Goal: Contribute content: Contribute content

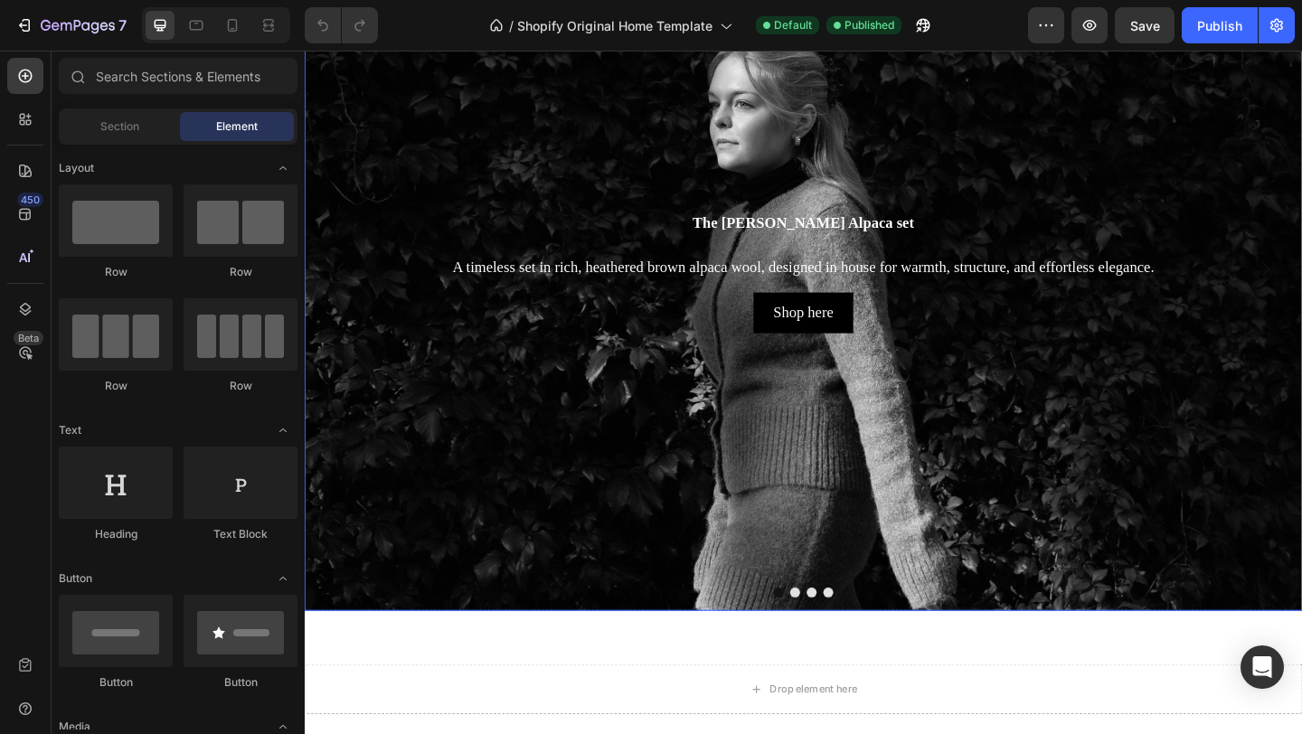
scroll to position [220, 0]
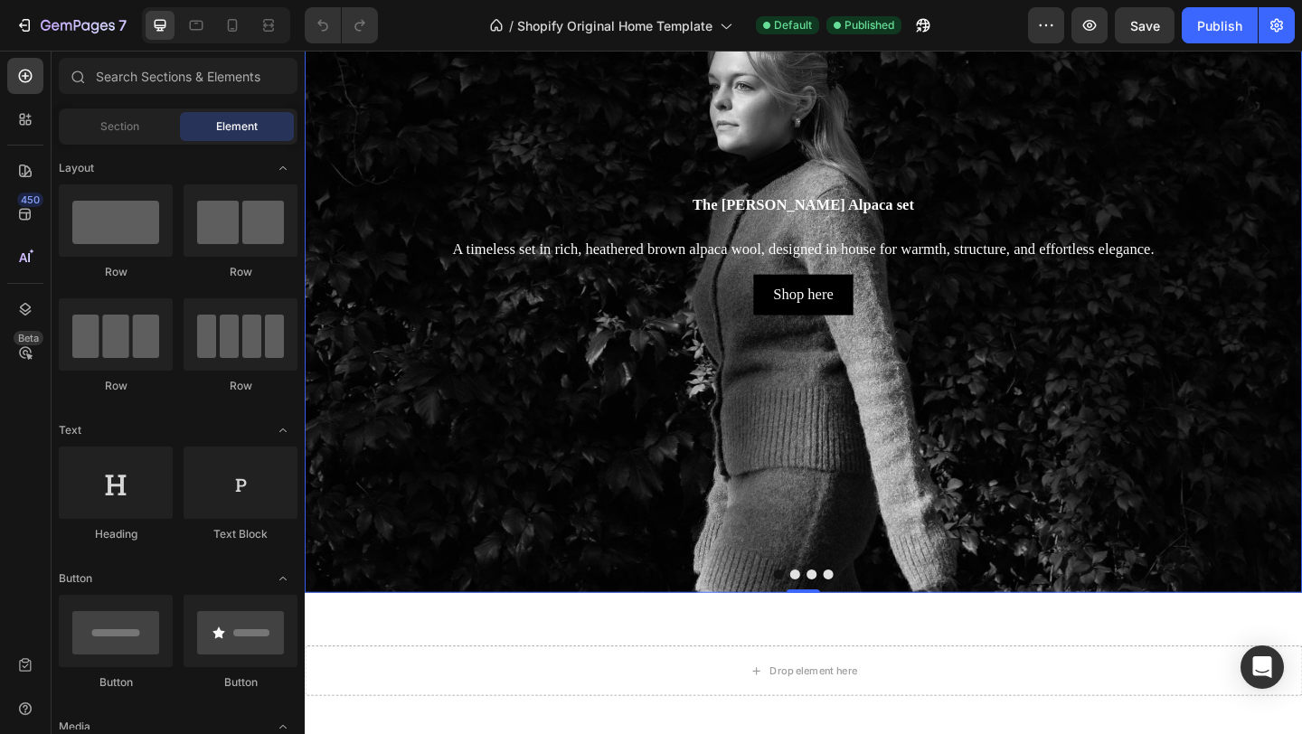
click at [839, 624] on button "Dot" at bounding box center [838, 620] width 11 height 11
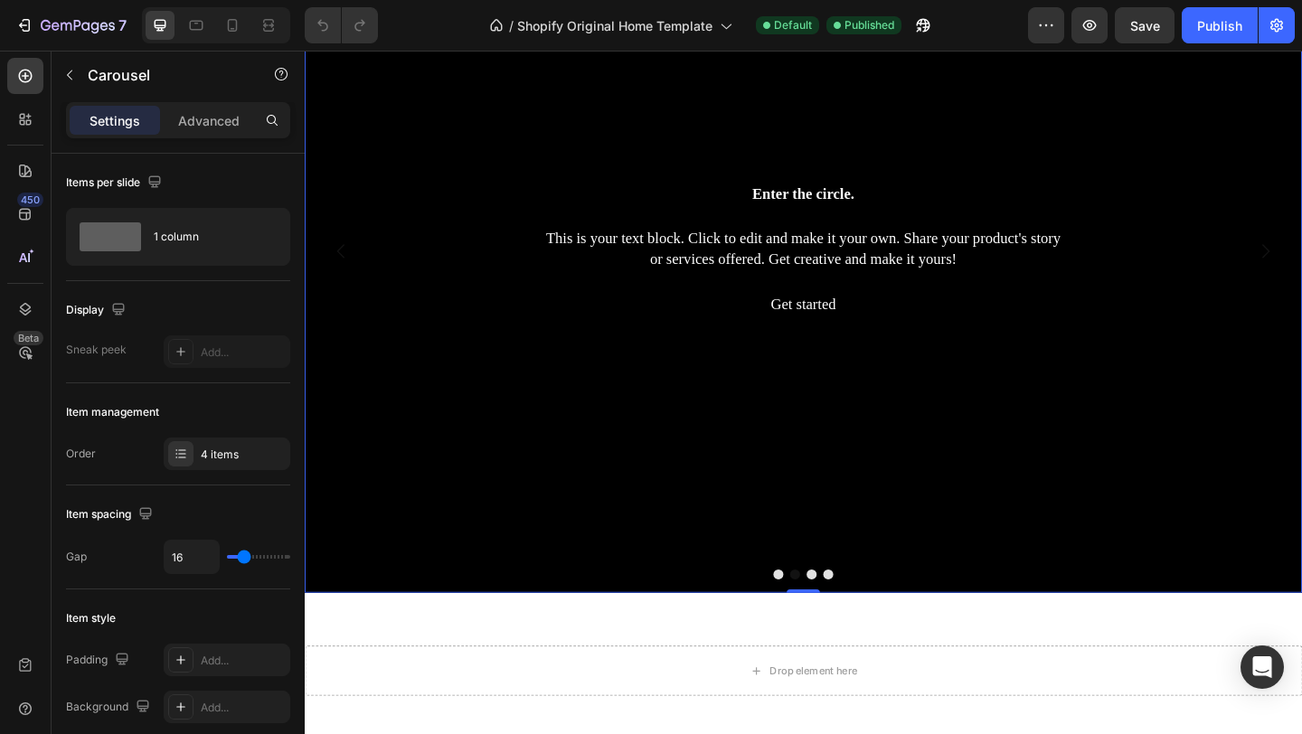
click at [862, 622] on div at bounding box center [847, 620] width 1085 height 11
click at [857, 621] on button "Dot" at bounding box center [856, 620] width 11 height 11
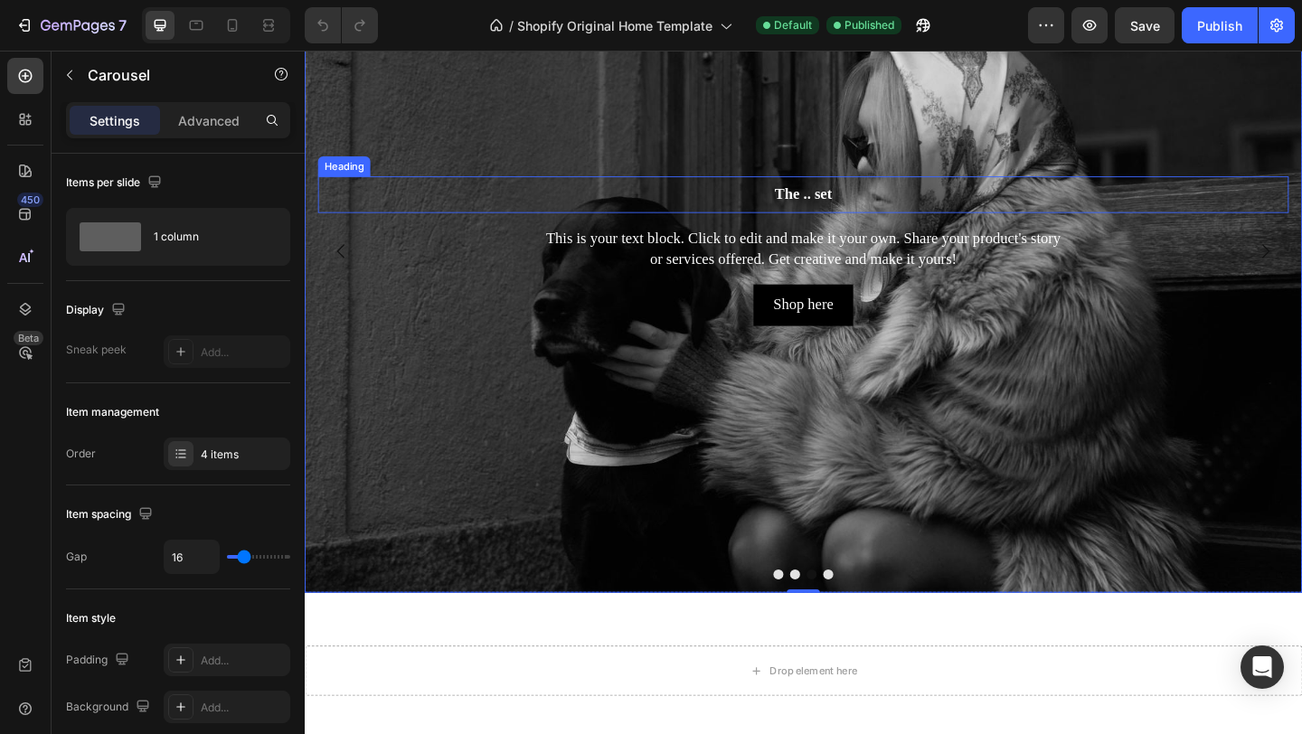
click at [840, 208] on h2 "The .. set" at bounding box center [847, 207] width 1056 height 40
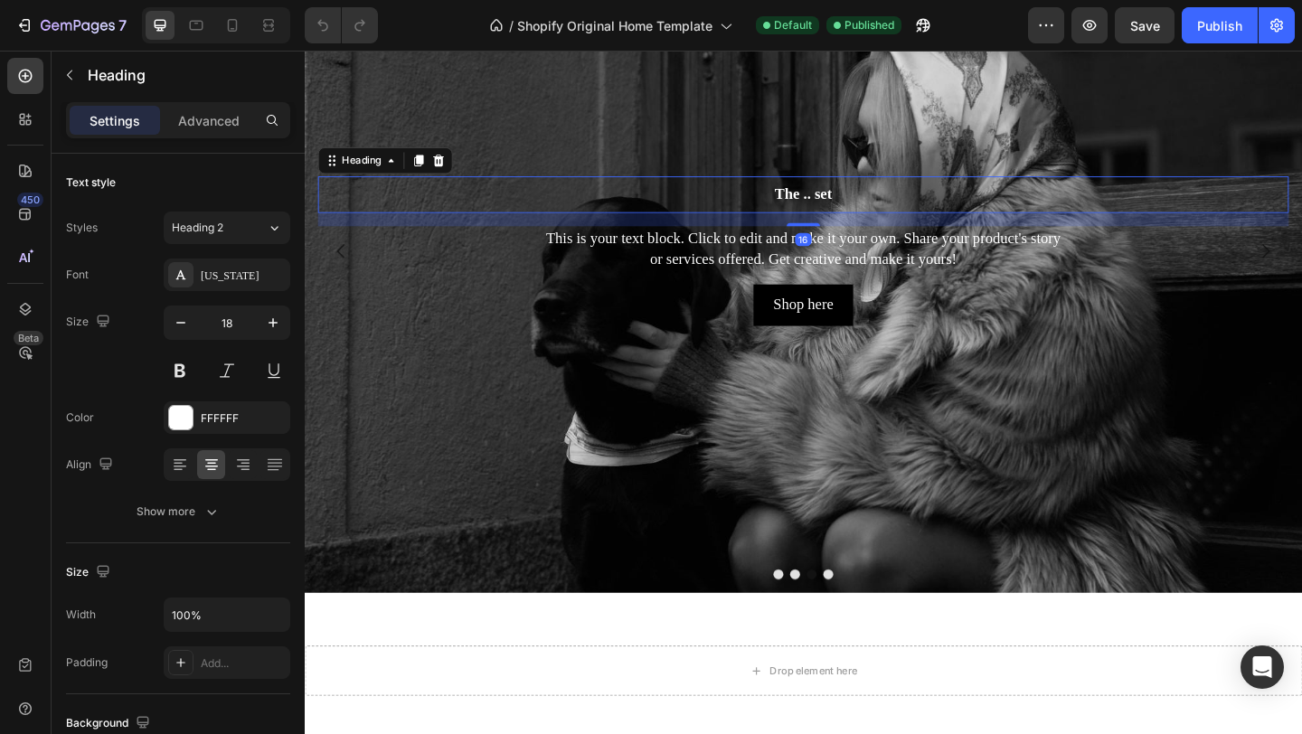
click at [840, 208] on h2 "The .. set" at bounding box center [847, 207] width 1056 height 40
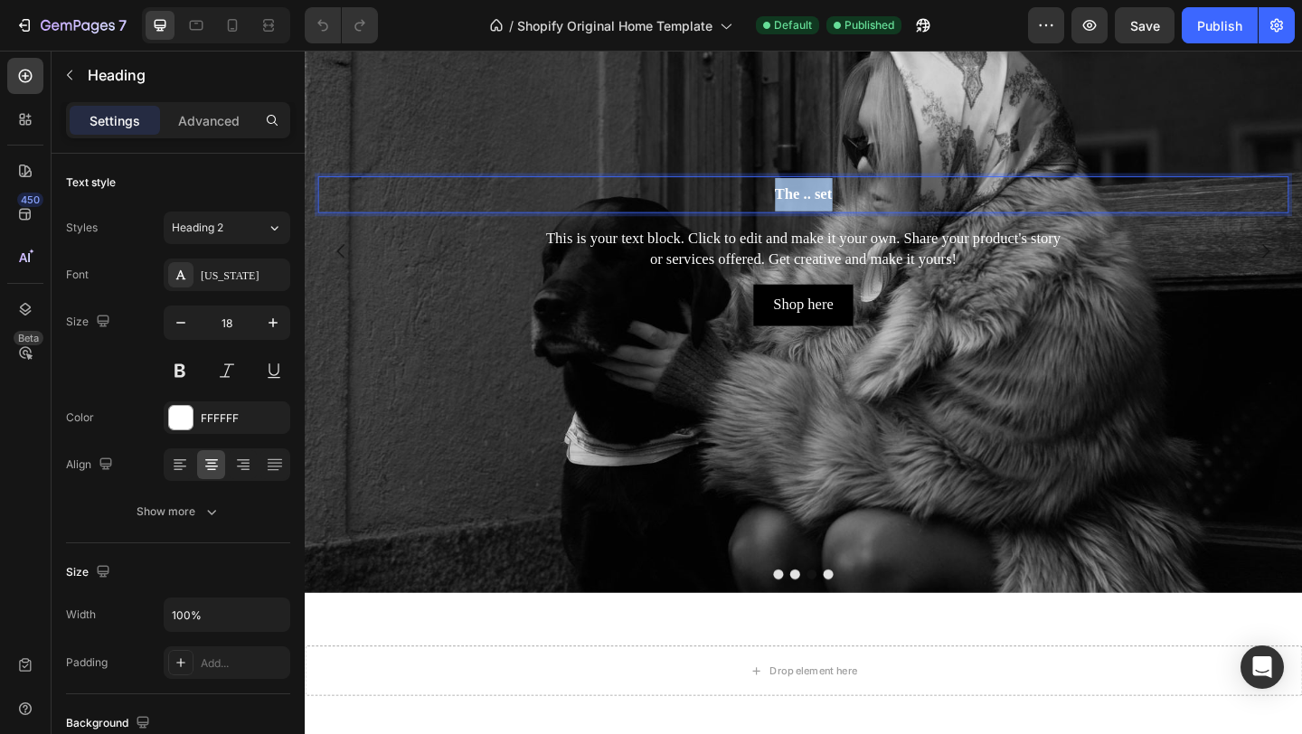
click at [840, 208] on p "The .. set" at bounding box center [847, 207] width 1052 height 36
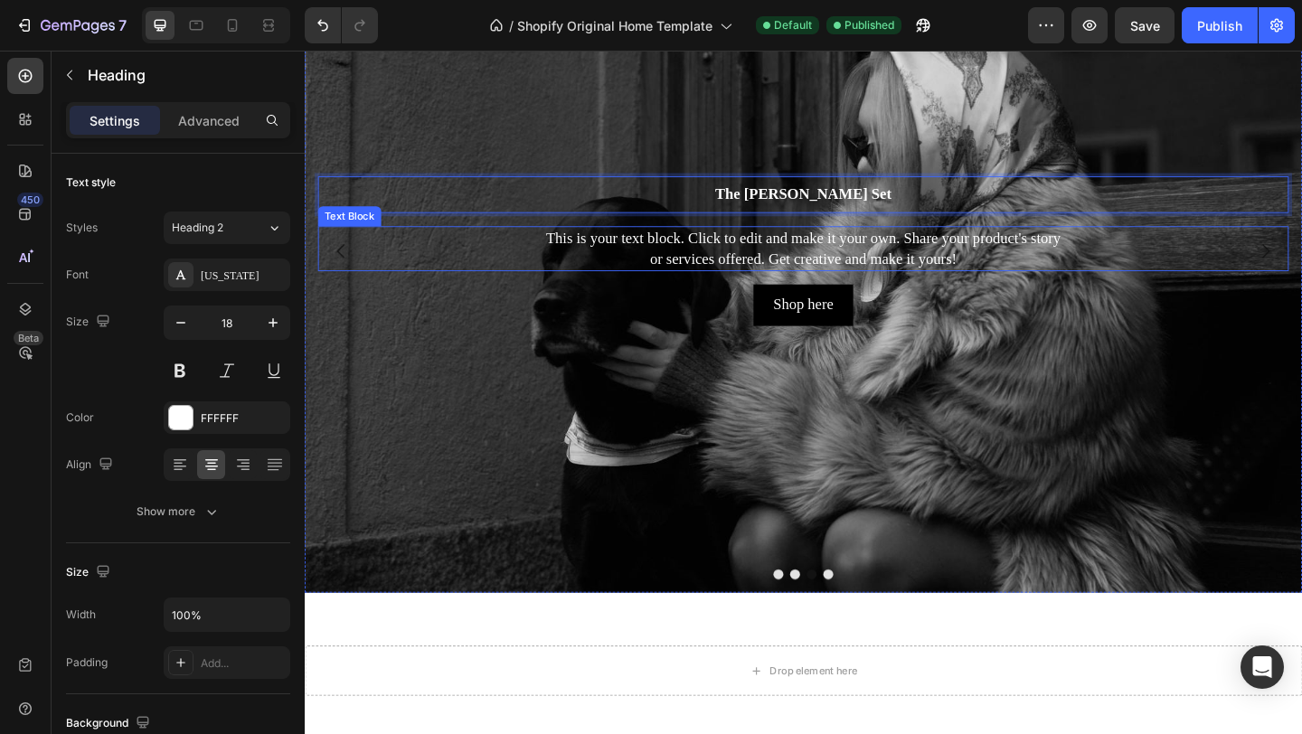
click at [918, 275] on div "This is your text block. Click to edit and make it your own. Share your product…" at bounding box center [847, 265] width 1056 height 49
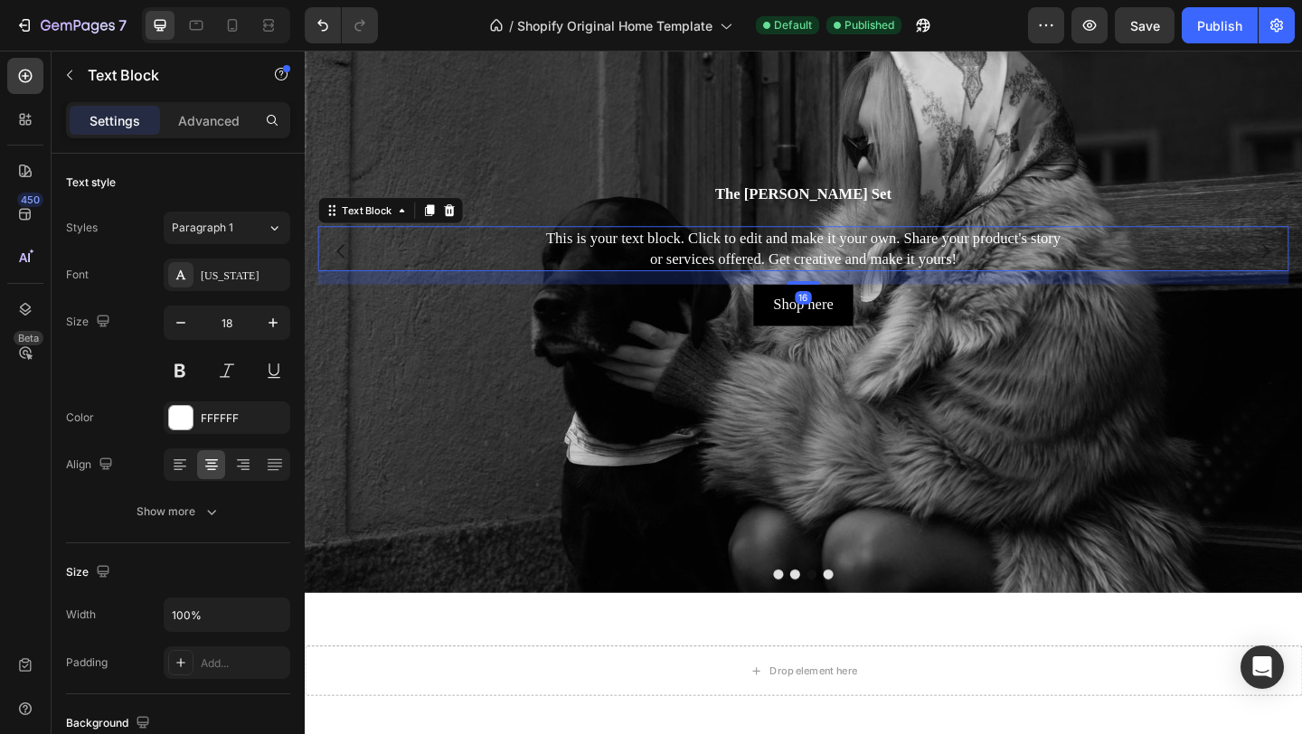
click at [918, 275] on div "This is your text block. Click to edit and make it your own. Share your product…" at bounding box center [847, 265] width 1056 height 49
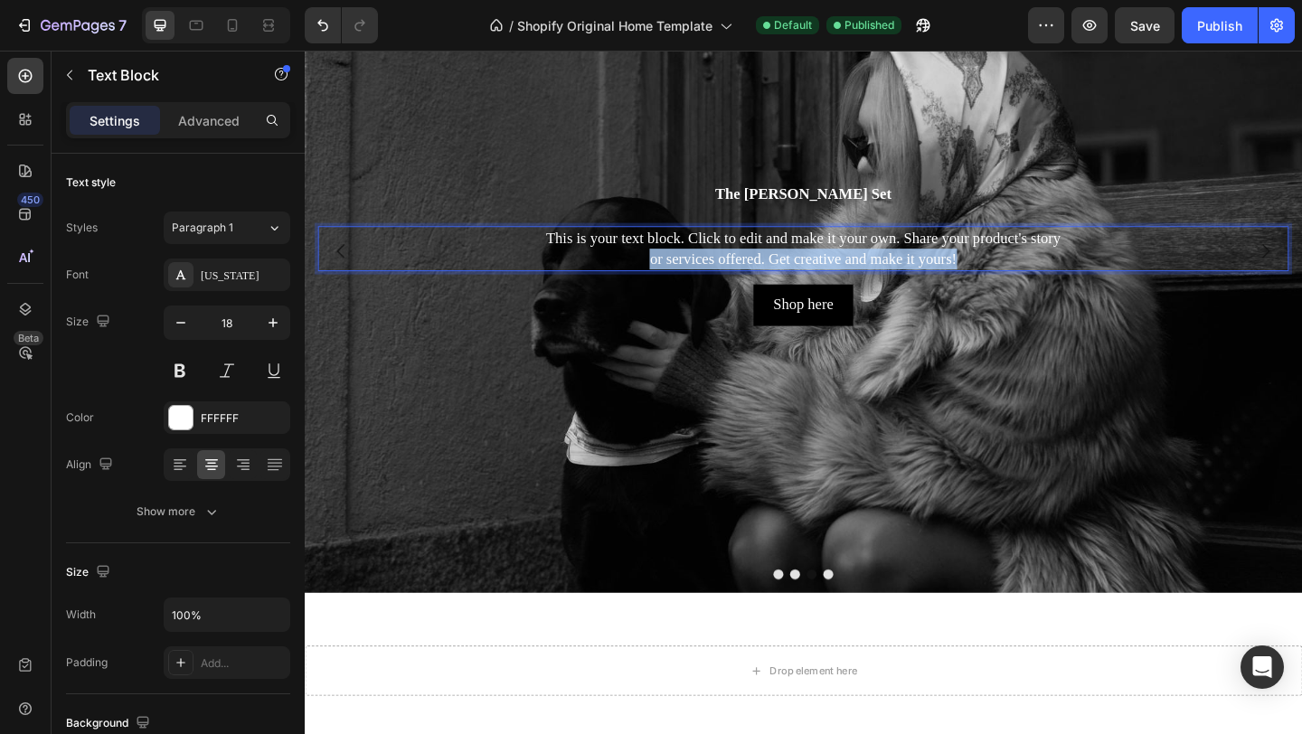
click at [918, 275] on p "This is your text block. Click to edit and make it your own. Share your product…" at bounding box center [847, 265] width 1052 height 45
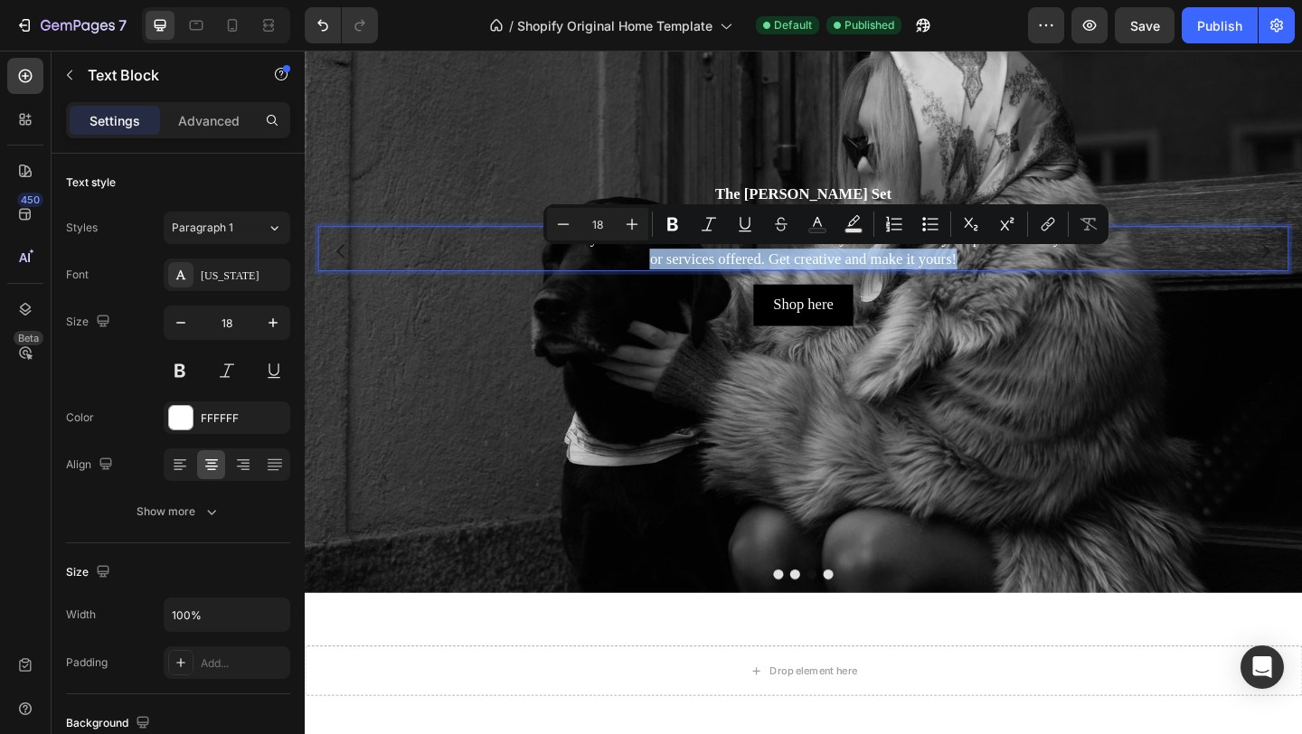
click at [915, 274] on p "This is your text block. Click to edit and make it your own. Share your product…" at bounding box center [847, 265] width 1052 height 45
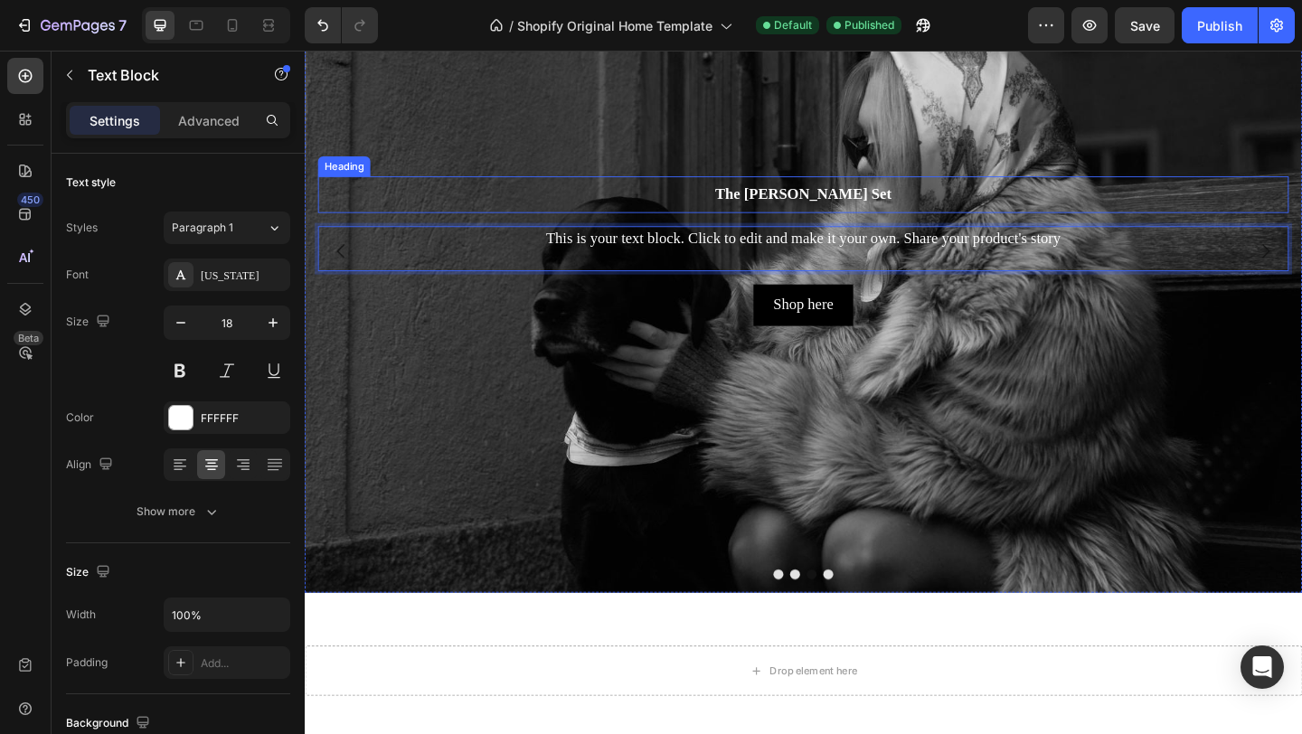
scroll to position [231, 0]
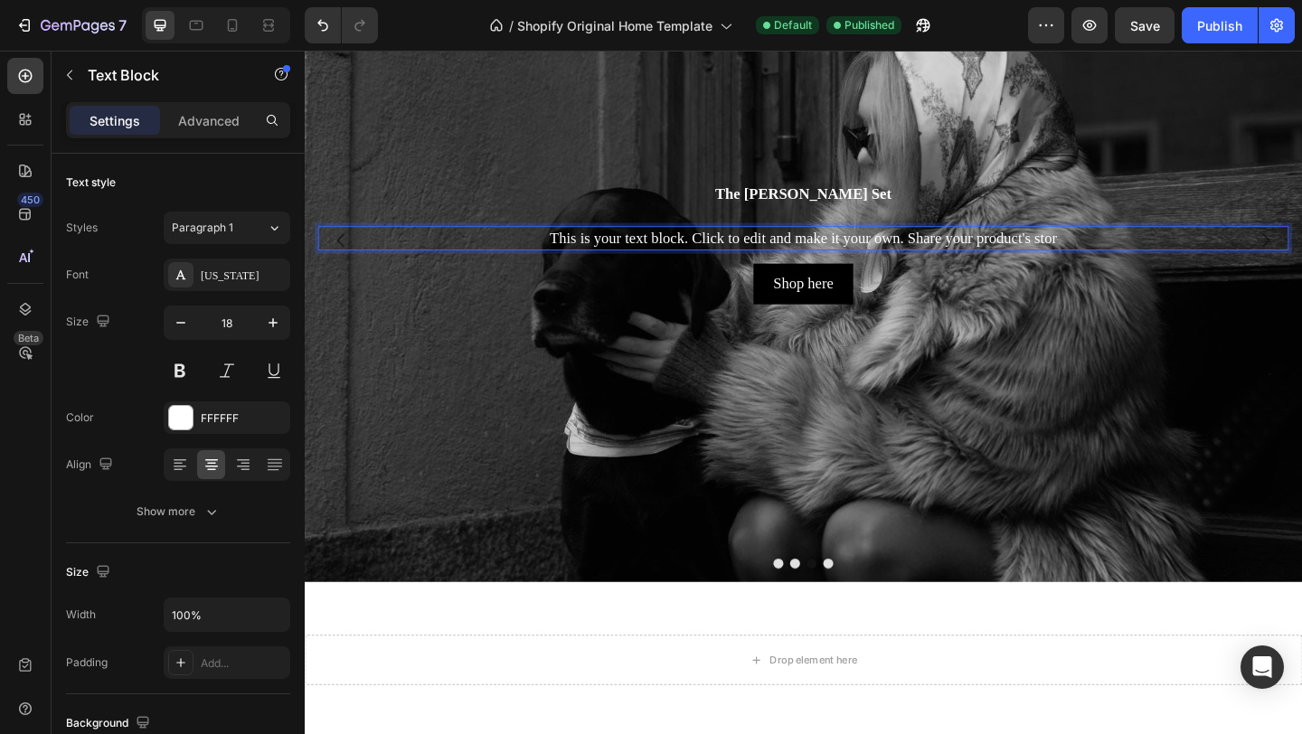
click at [963, 246] on p "This is your text block. Click to edit and make it your own. Share your product…" at bounding box center [847, 254] width 1052 height 23
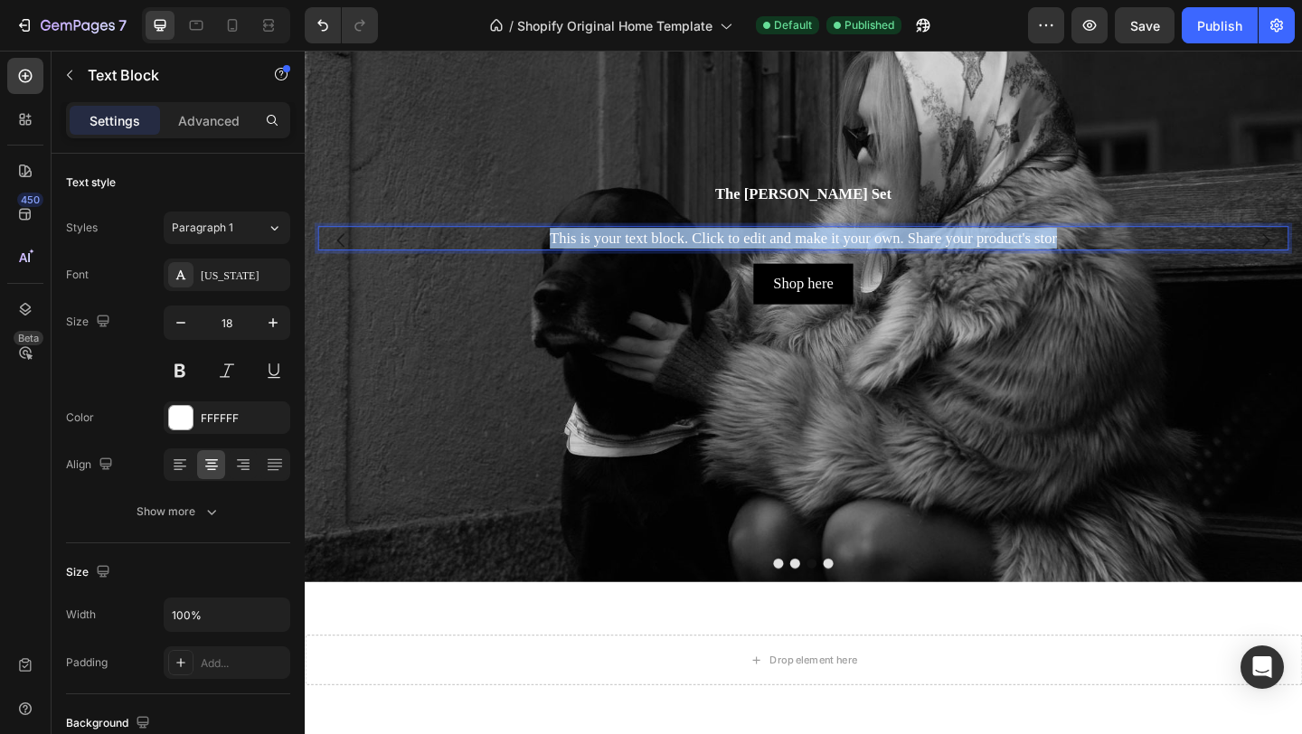
click at [963, 246] on p "This is your text block. Click to edit and make it your own. Share your product…" at bounding box center [847, 254] width 1052 height 23
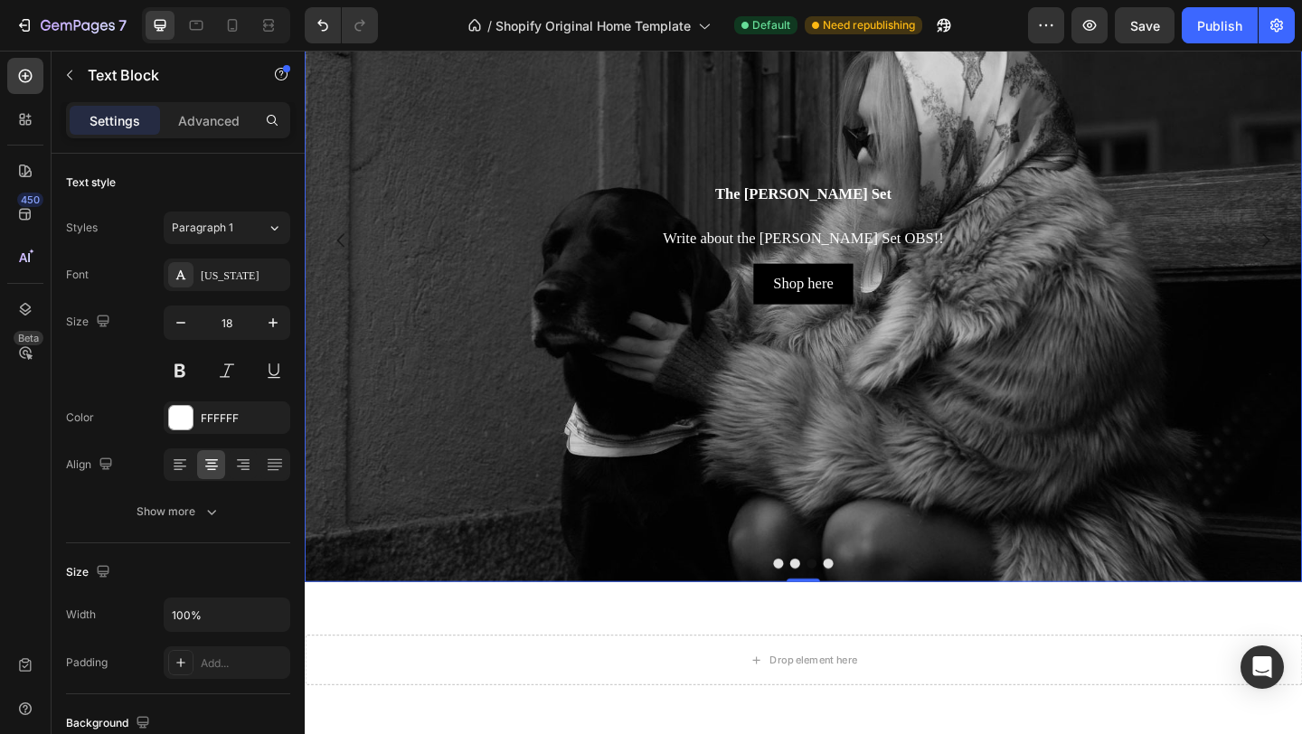
click at [1009, 456] on div "Background Image" at bounding box center [847, 440] width 1085 height 1115
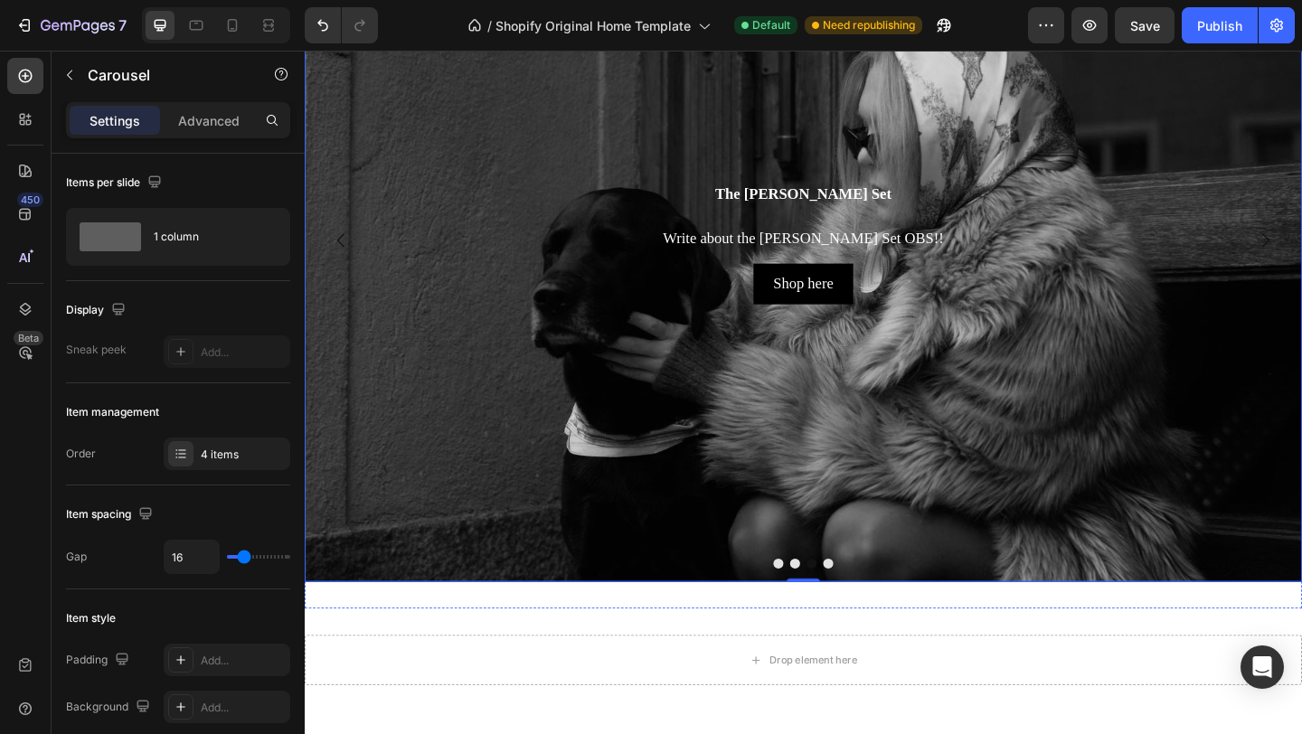
click at [879, 611] on button "Dot" at bounding box center [874, 608] width 11 height 11
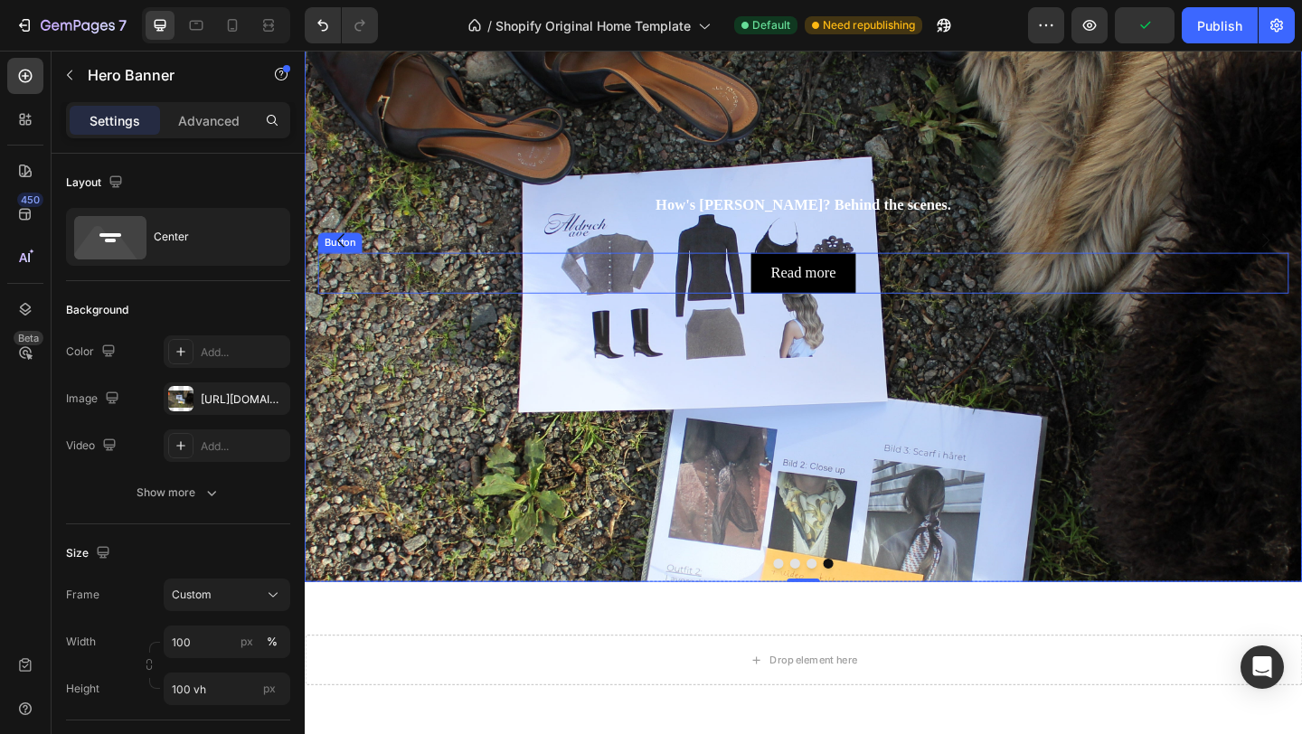
click at [484, 315] on div "How's Aldrich? Behind the scenes. Heading Text Block Read more Button" at bounding box center [847, 257] width 1085 height 124
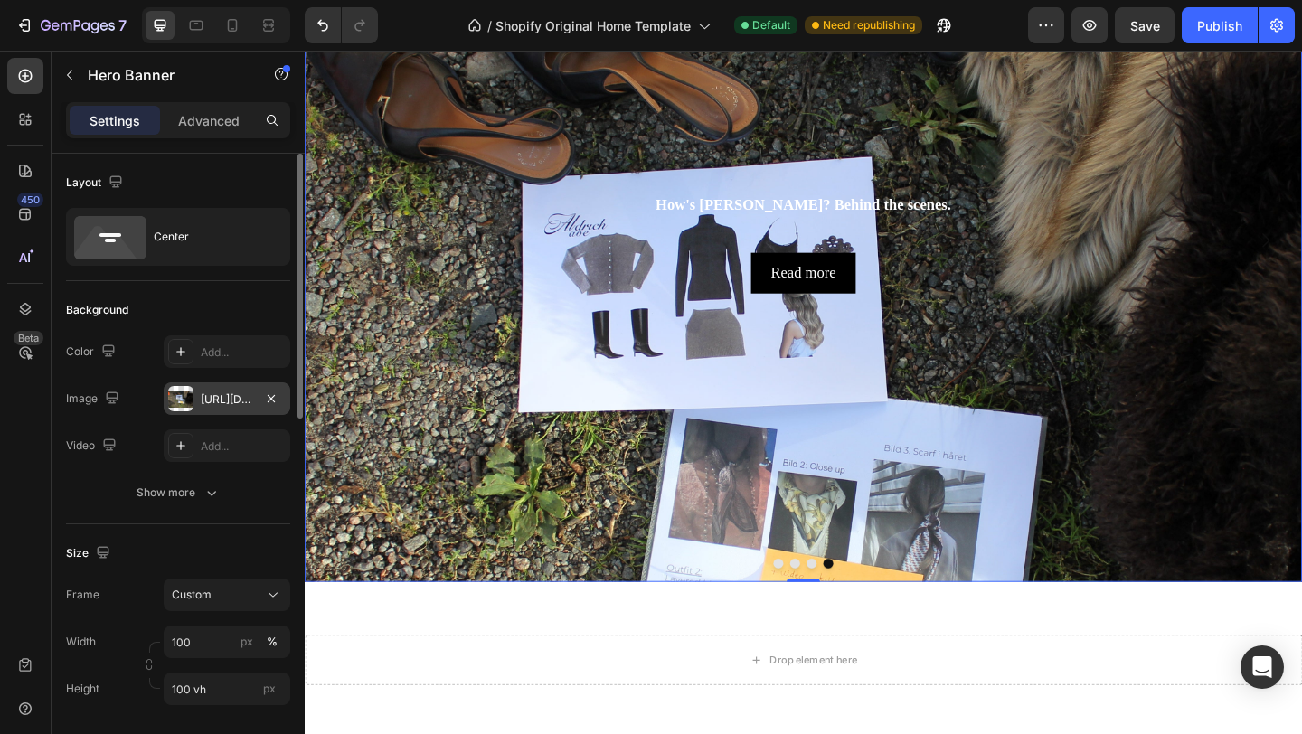
click at [209, 400] on div "https://cdn.shopify.com/s/files/1/0935/8213/1526/files/gempages_585730569078309…" at bounding box center [227, 399] width 52 height 16
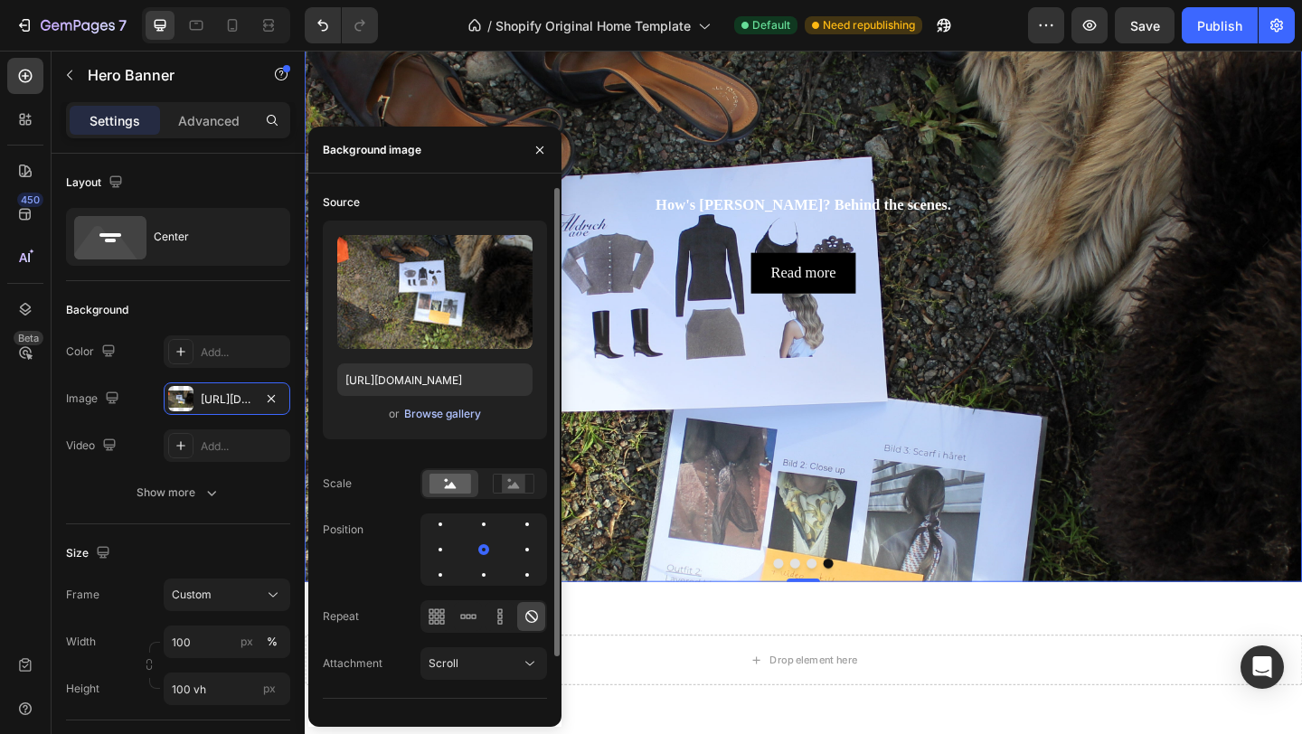
click at [447, 411] on div "Browse gallery" at bounding box center [442, 414] width 77 height 16
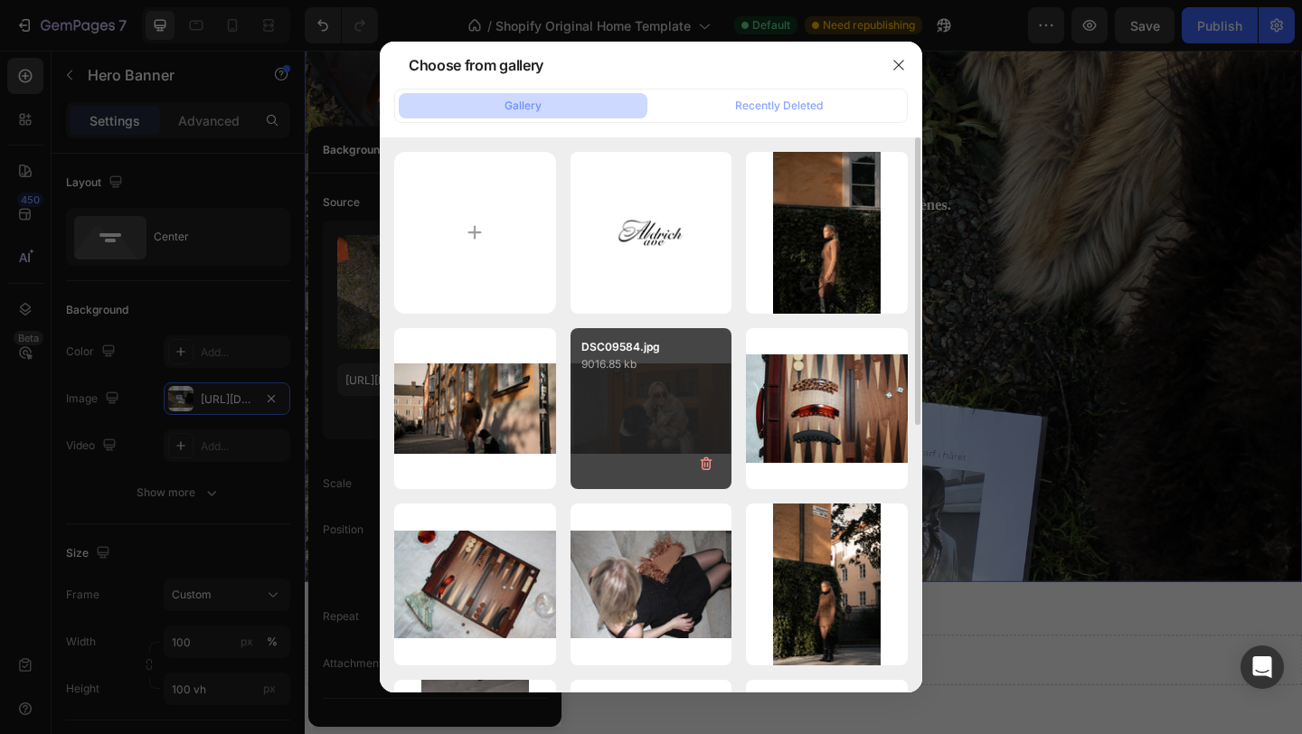
click at [647, 423] on div "DSC09584.jpg 9016.85 kb" at bounding box center [651, 409] width 162 height 162
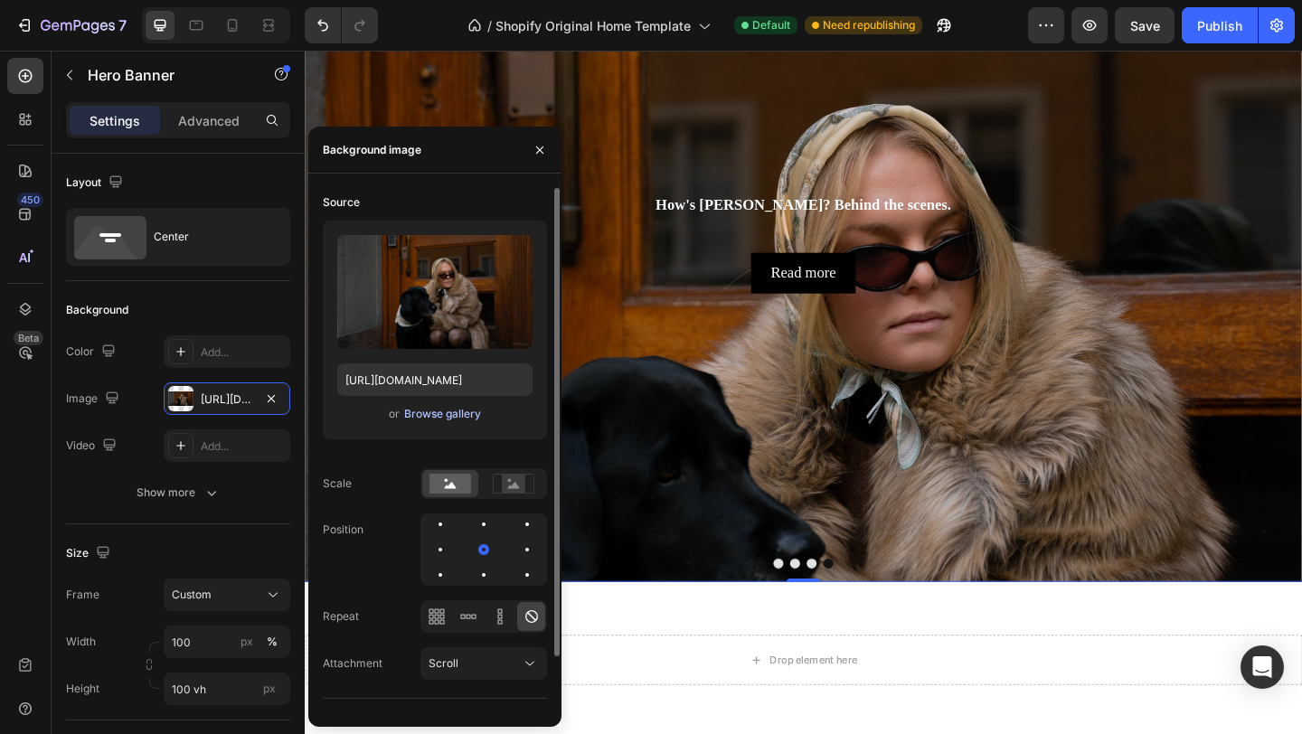
click at [449, 407] on div "Browse gallery" at bounding box center [442, 414] width 77 height 16
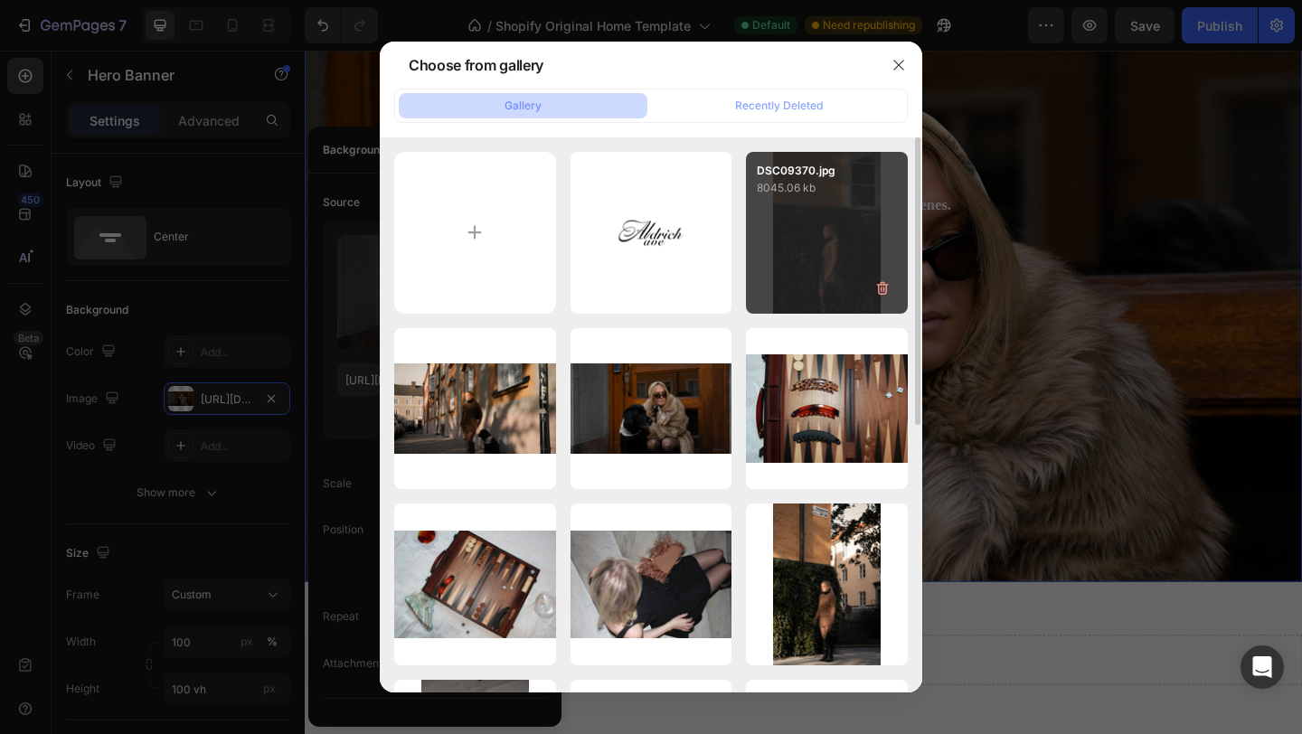
click at [802, 242] on div "DSC09370.jpg 8045.06 kb" at bounding box center [827, 233] width 162 height 162
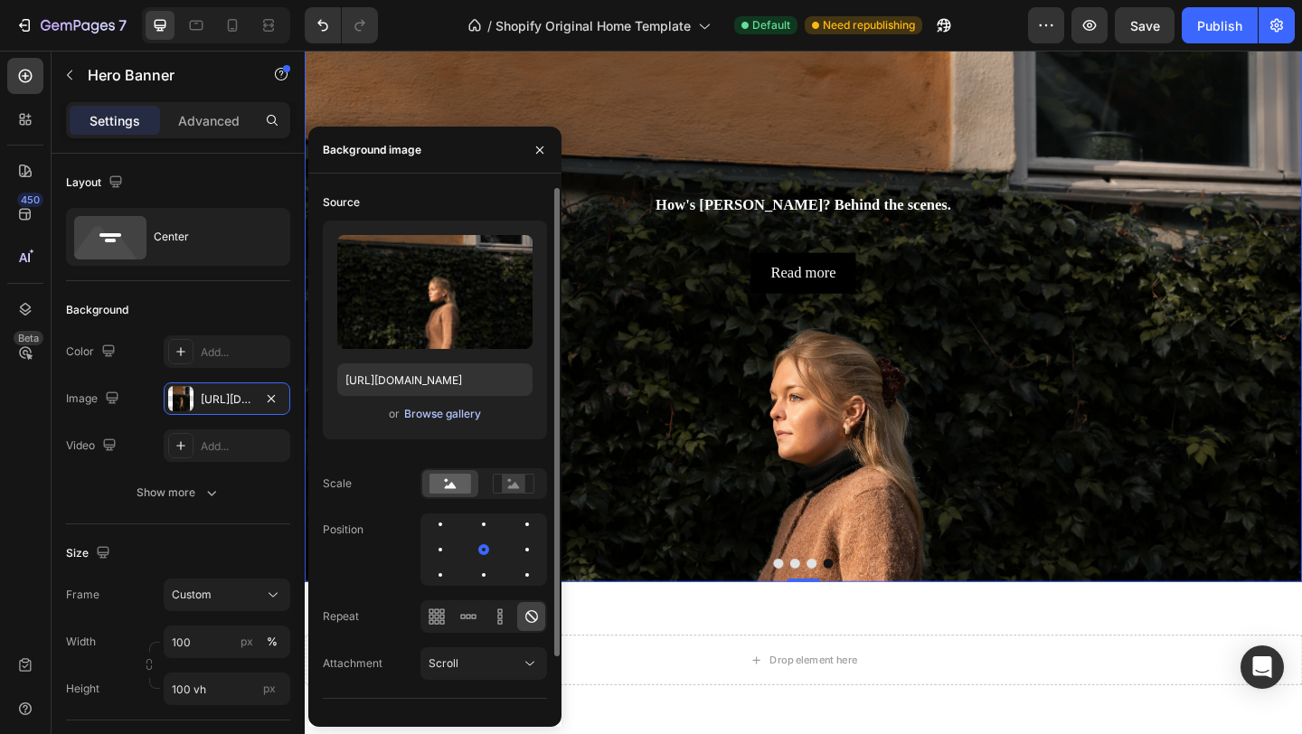
click at [461, 417] on div "Browse gallery" at bounding box center [442, 414] width 77 height 16
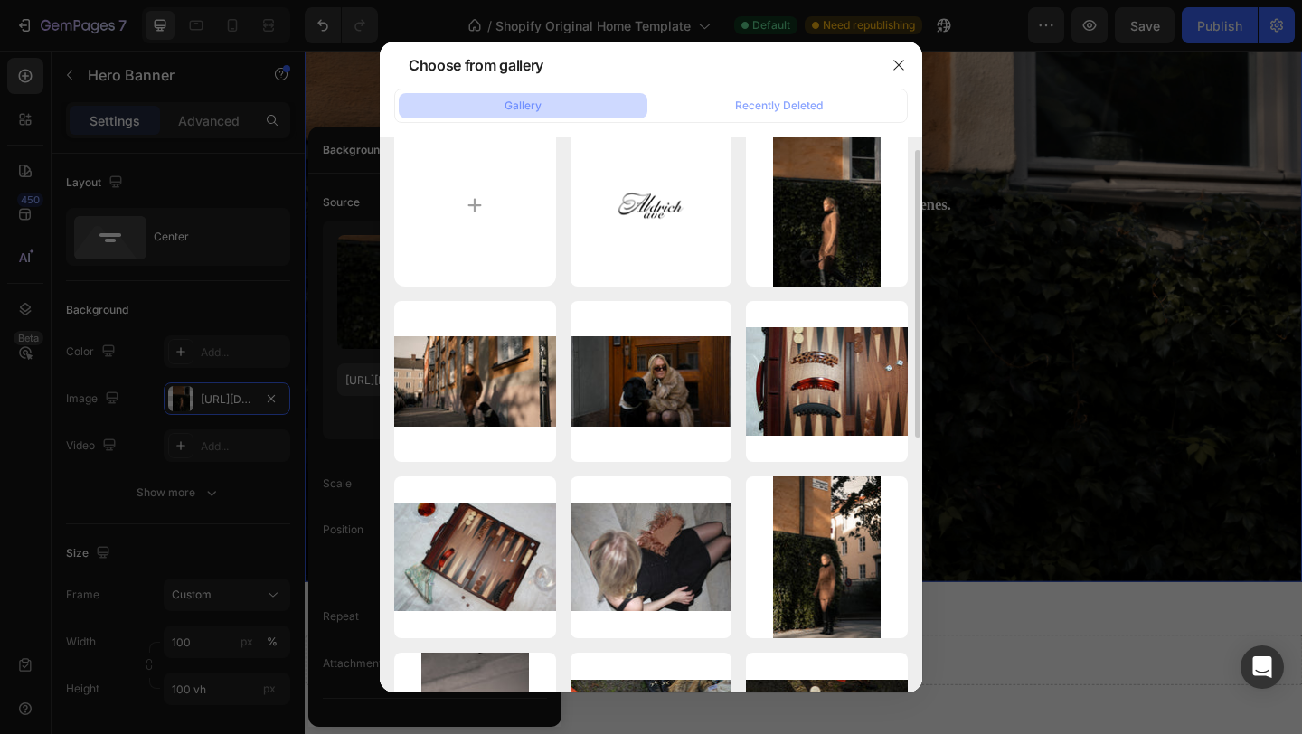
scroll to position [26, 0]
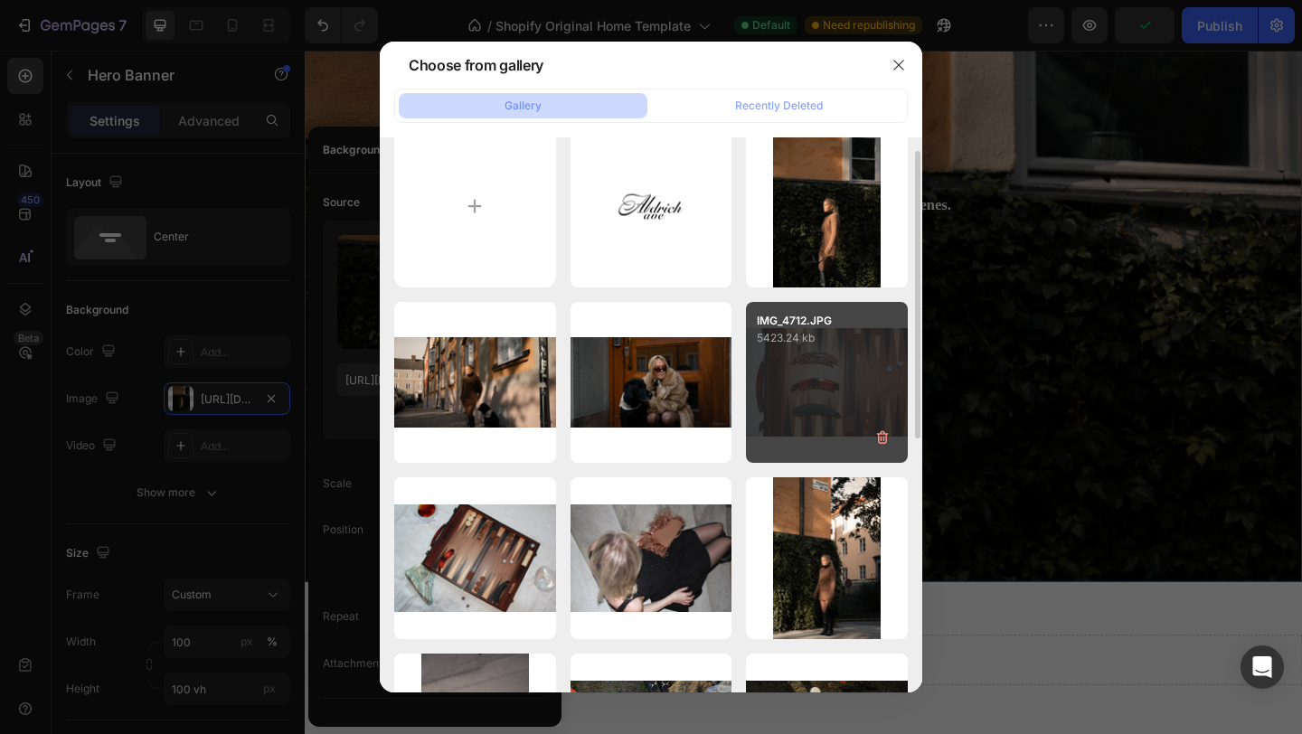
click at [804, 395] on div "IMG_4712.JPG 5423.24 kb" at bounding box center [827, 383] width 162 height 162
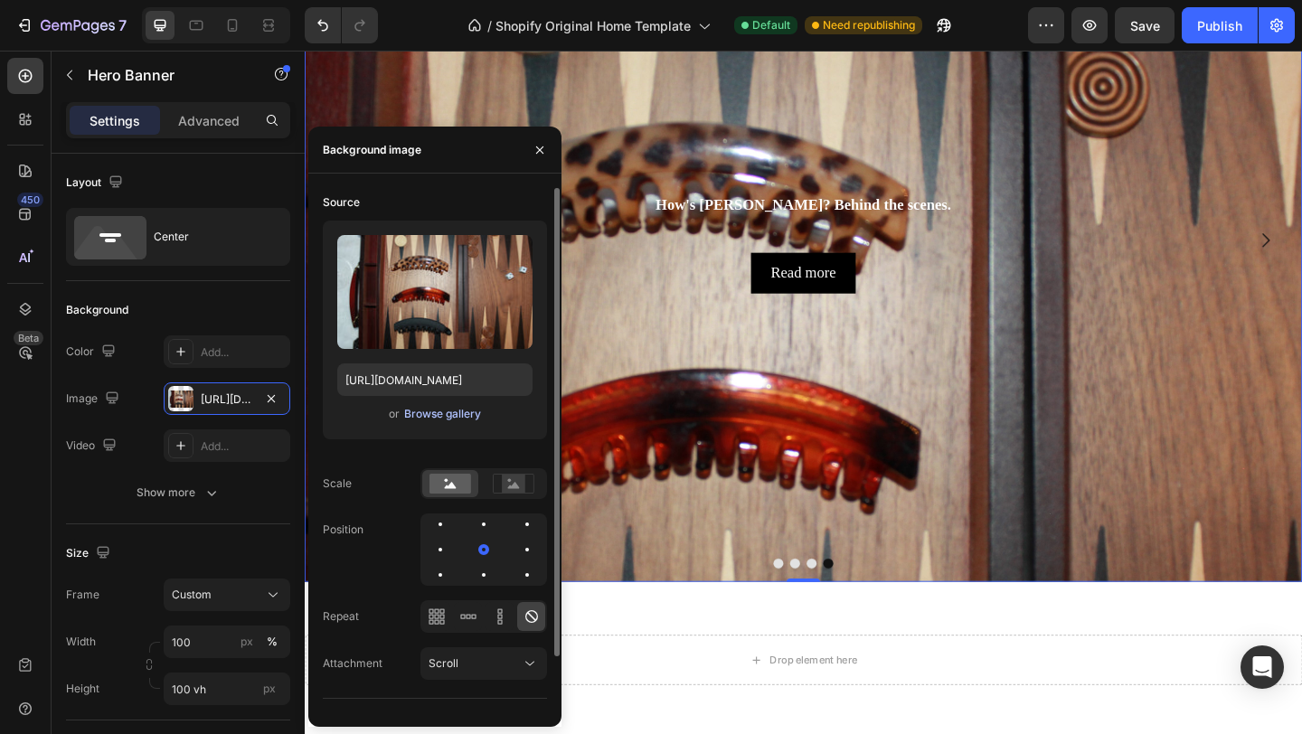
click at [465, 413] on div "Browse gallery" at bounding box center [442, 414] width 77 height 16
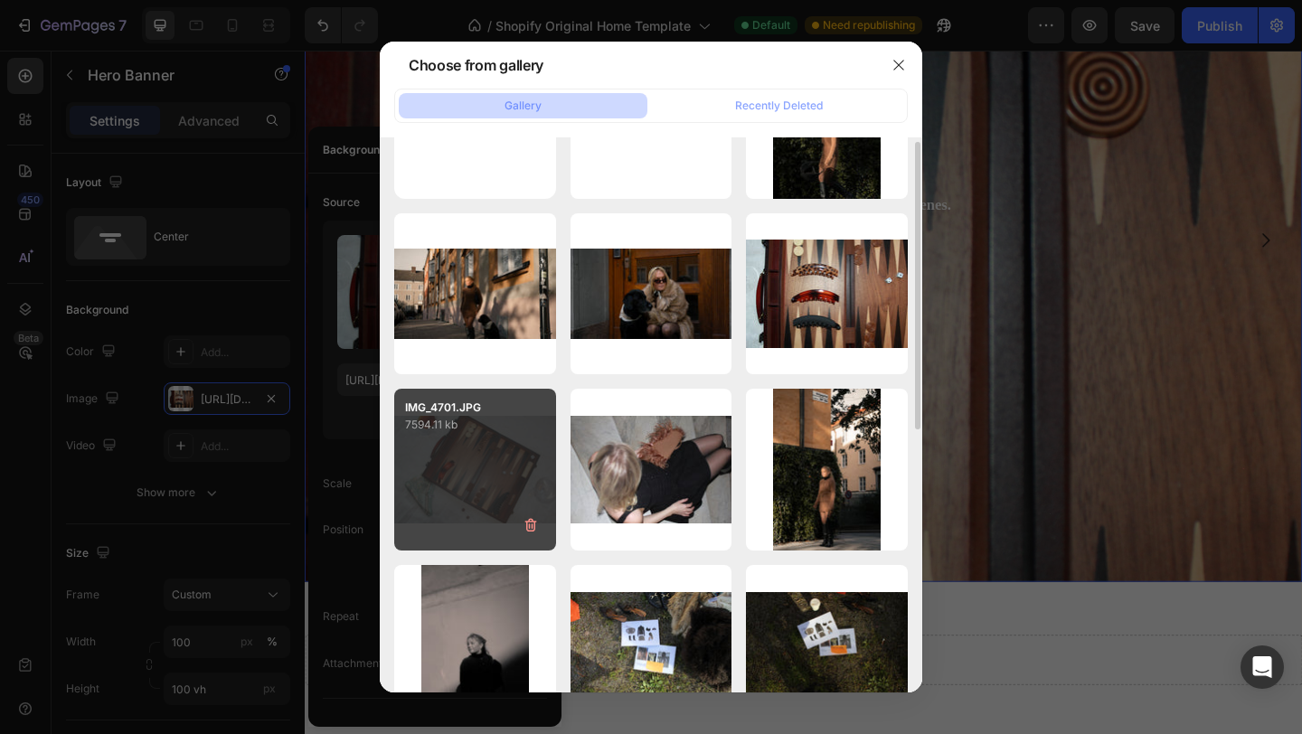
scroll to position [146, 0]
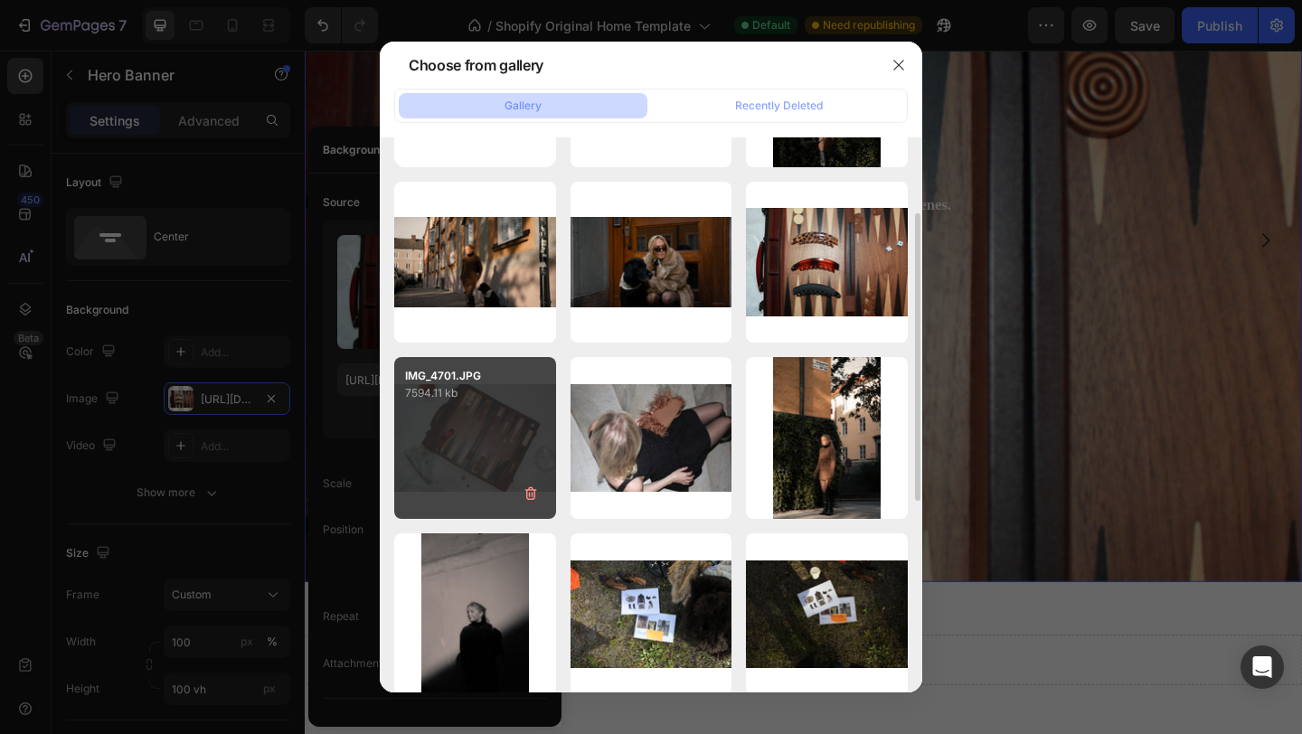
click at [475, 435] on div "IMG_4701.JPG 7594.11 kb" at bounding box center [475, 438] width 162 height 162
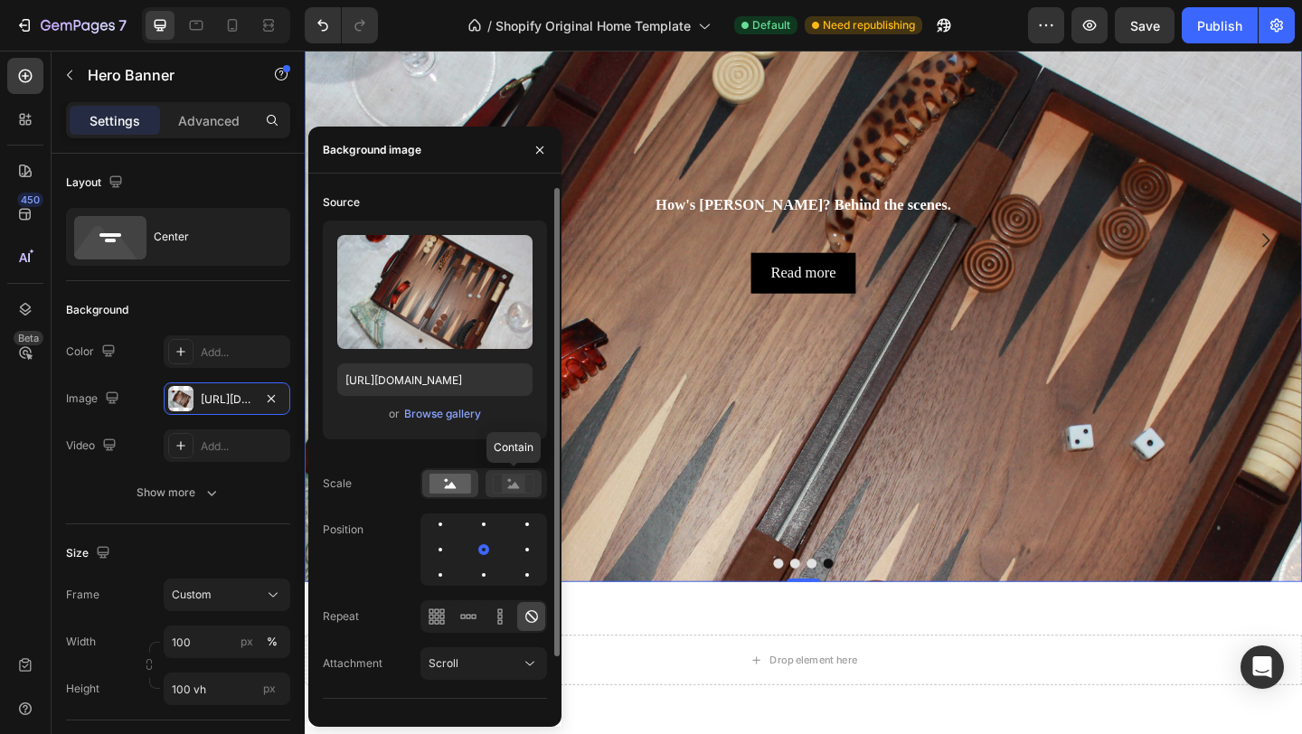
click at [506, 487] on rect at bounding box center [514, 484] width 24 height 18
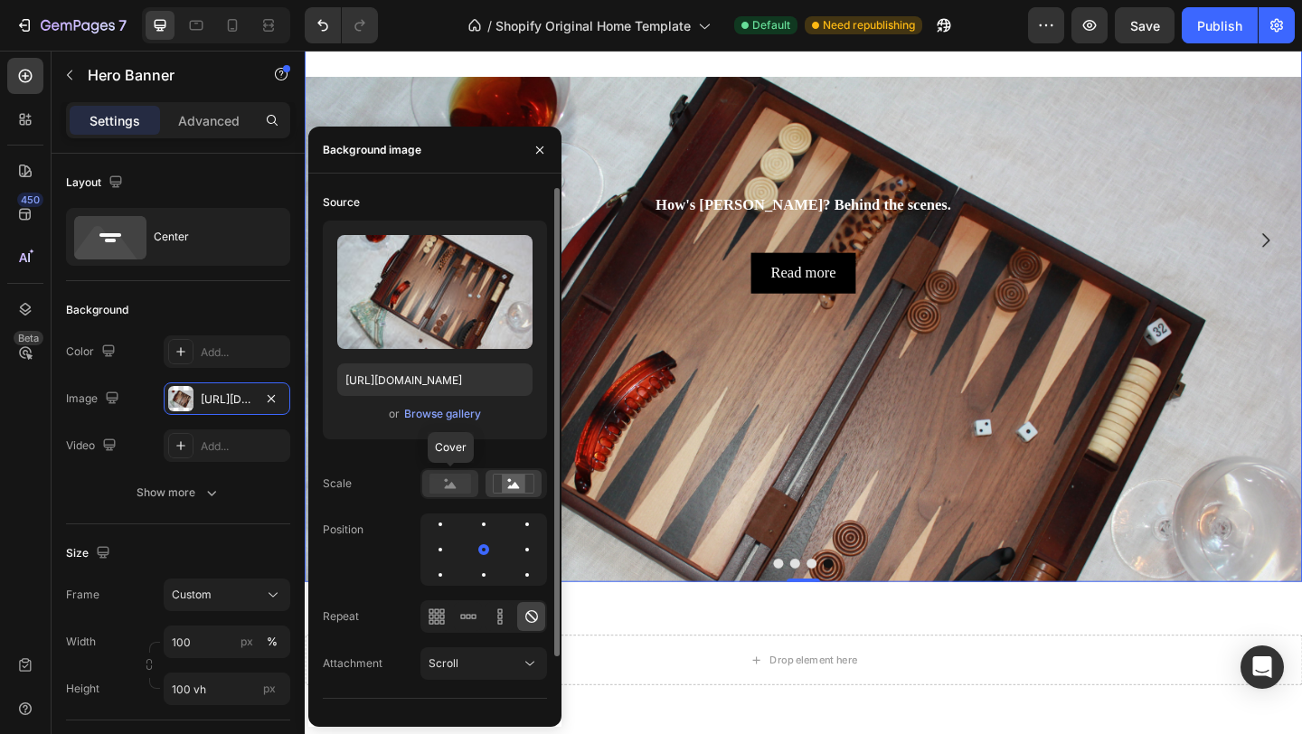
click at [448, 484] on rect at bounding box center [450, 484] width 42 height 20
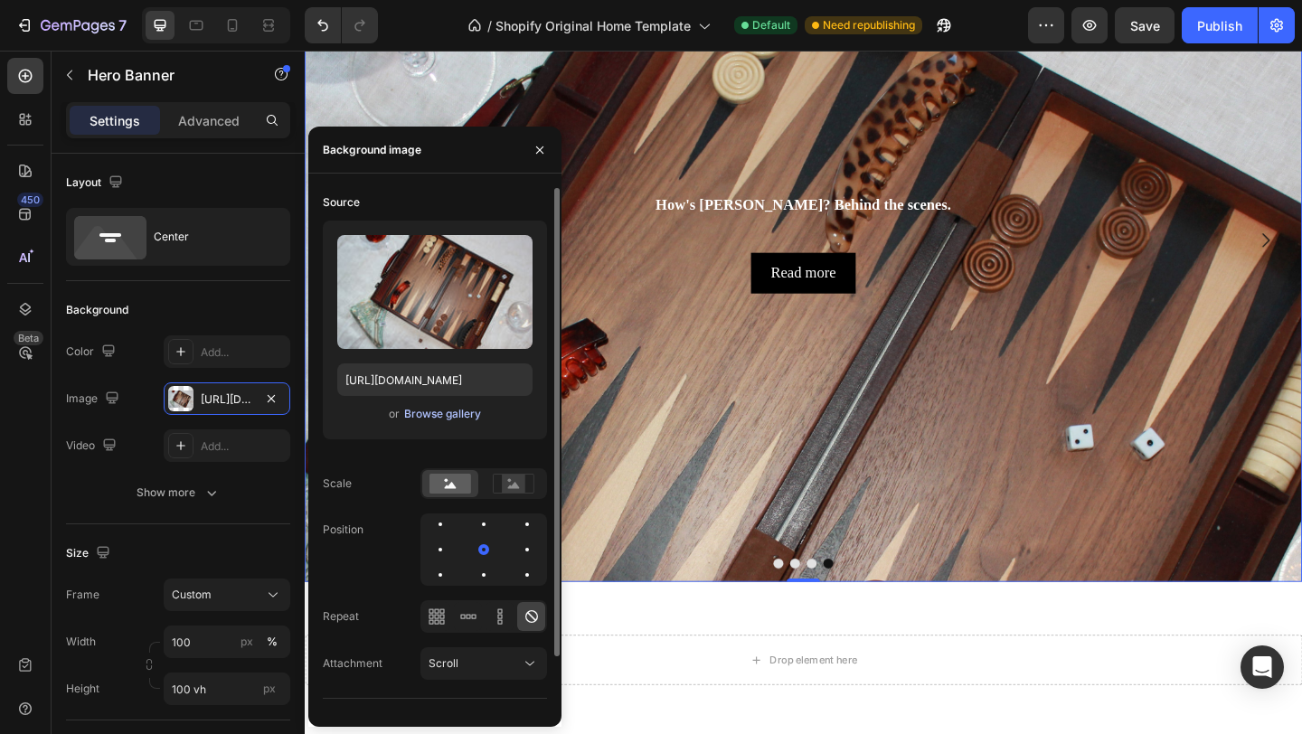
click at [440, 409] on div "Browse gallery" at bounding box center [442, 414] width 77 height 16
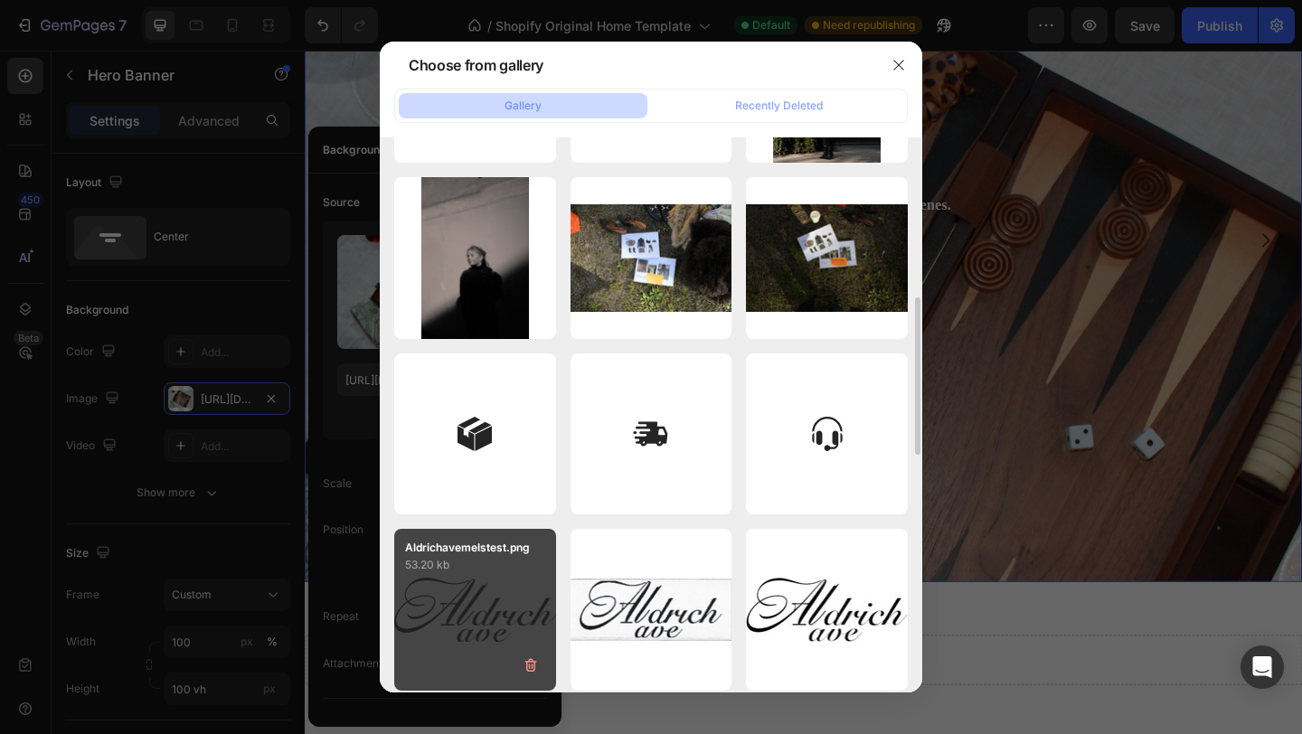
scroll to position [502, 0]
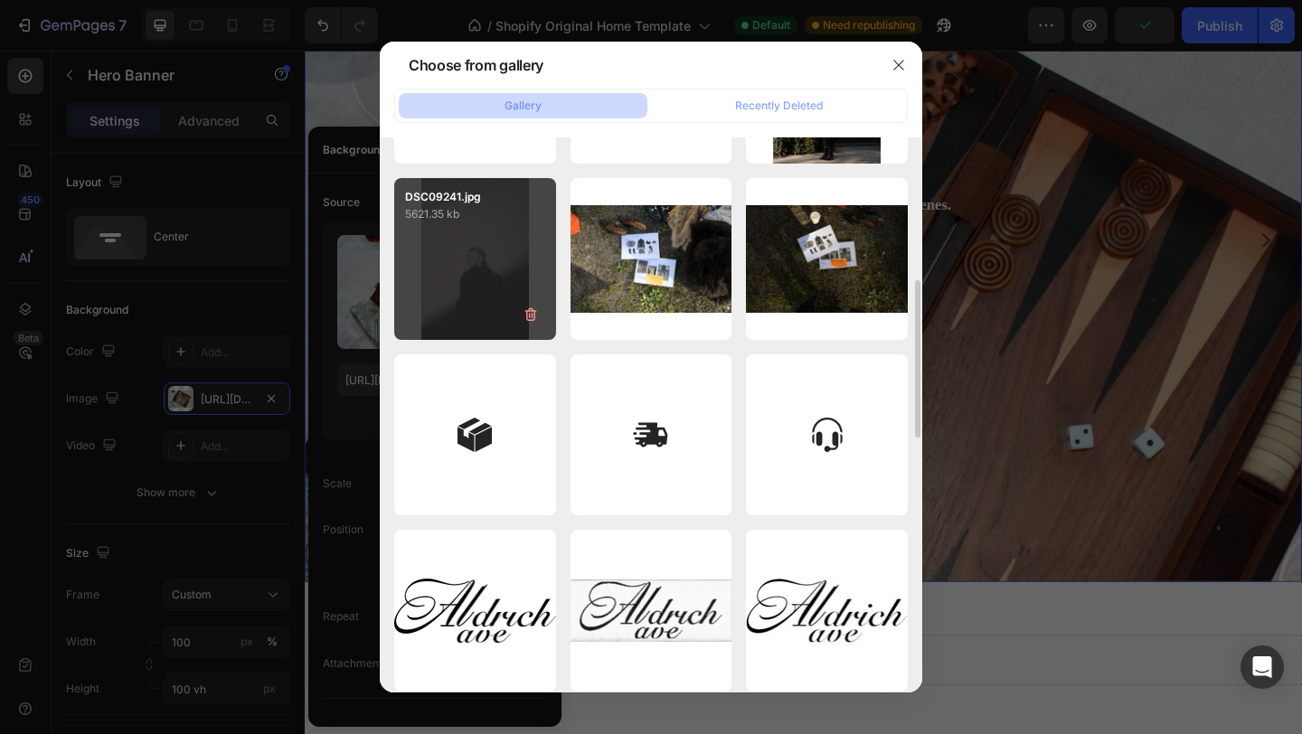
click at [470, 237] on div "DSC09241.jpg 5621.35 kb" at bounding box center [475, 259] width 162 height 162
type input "https://cdn.shopify.com/s/files/1/0935/8213/1526/files/gempages_585730569078309…"
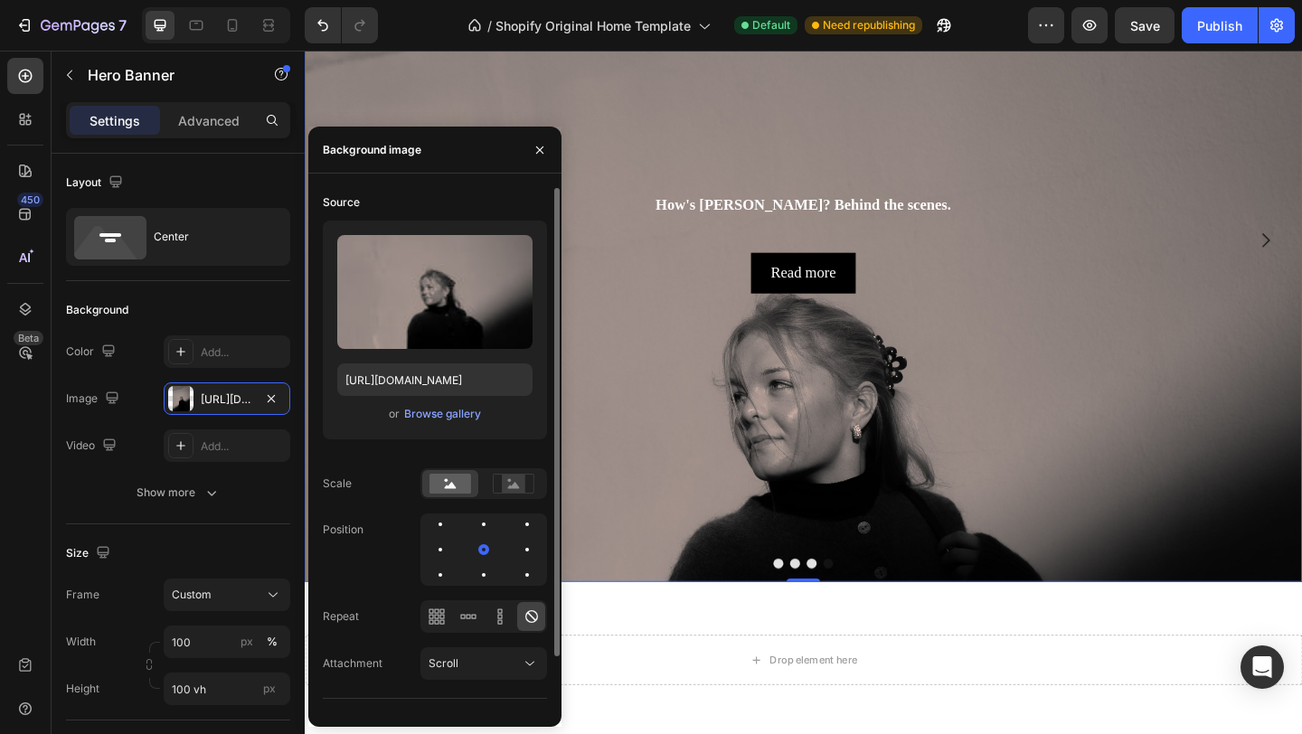
click at [457, 403] on div "or Browse gallery" at bounding box center [434, 414] width 195 height 22
click at [455, 412] on div "Browse gallery" at bounding box center [442, 414] width 77 height 16
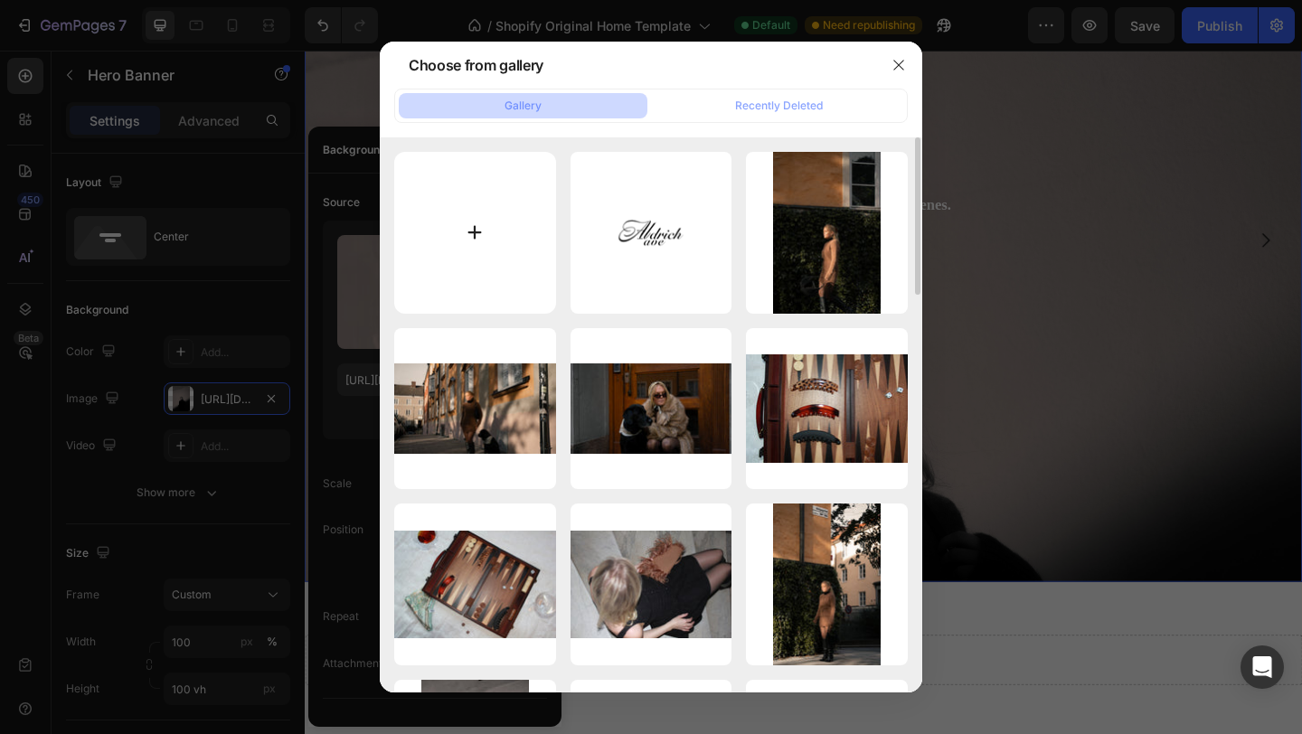
click at [486, 259] on input "file" at bounding box center [475, 233] width 162 height 162
type input "C:\fakepath\DSC09563.jpg"
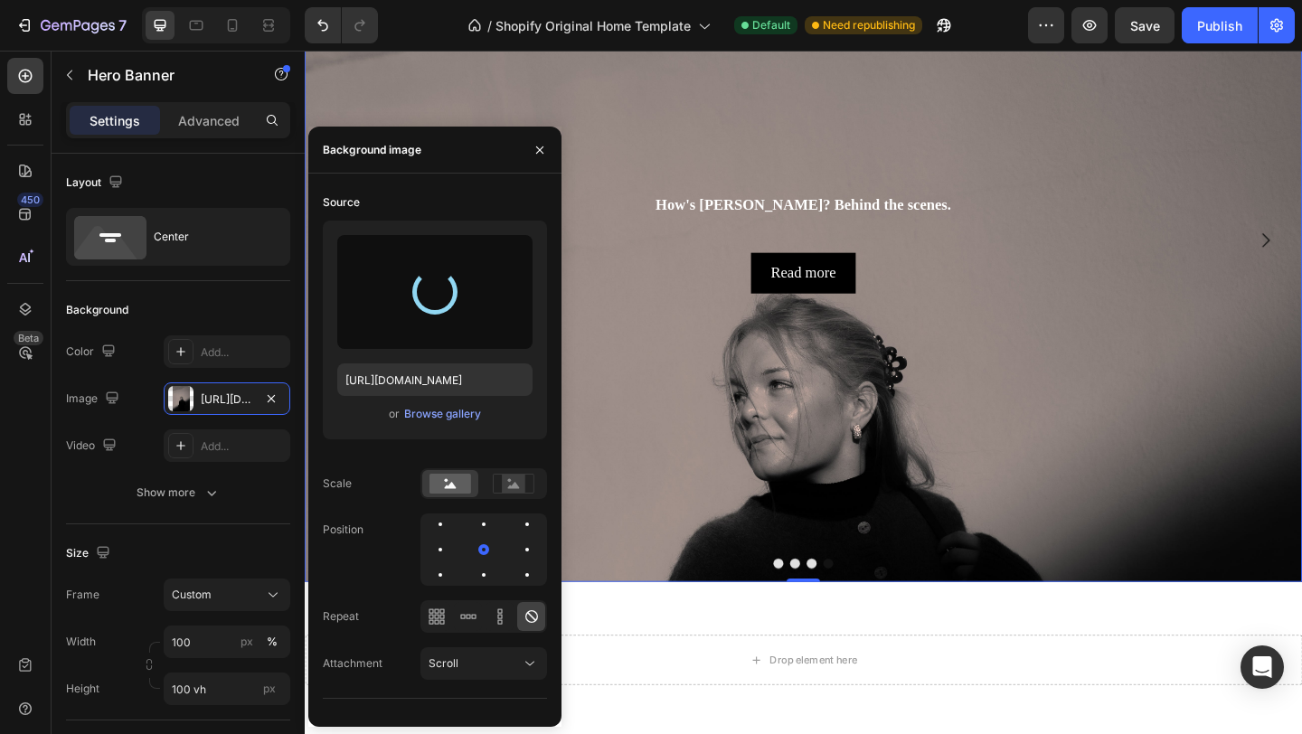
type input "https://cdn.shopify.com/s/files/1/0935/8213/1526/files/gempages_585730569078309…"
